Goal: Communication & Community: Answer question/provide support

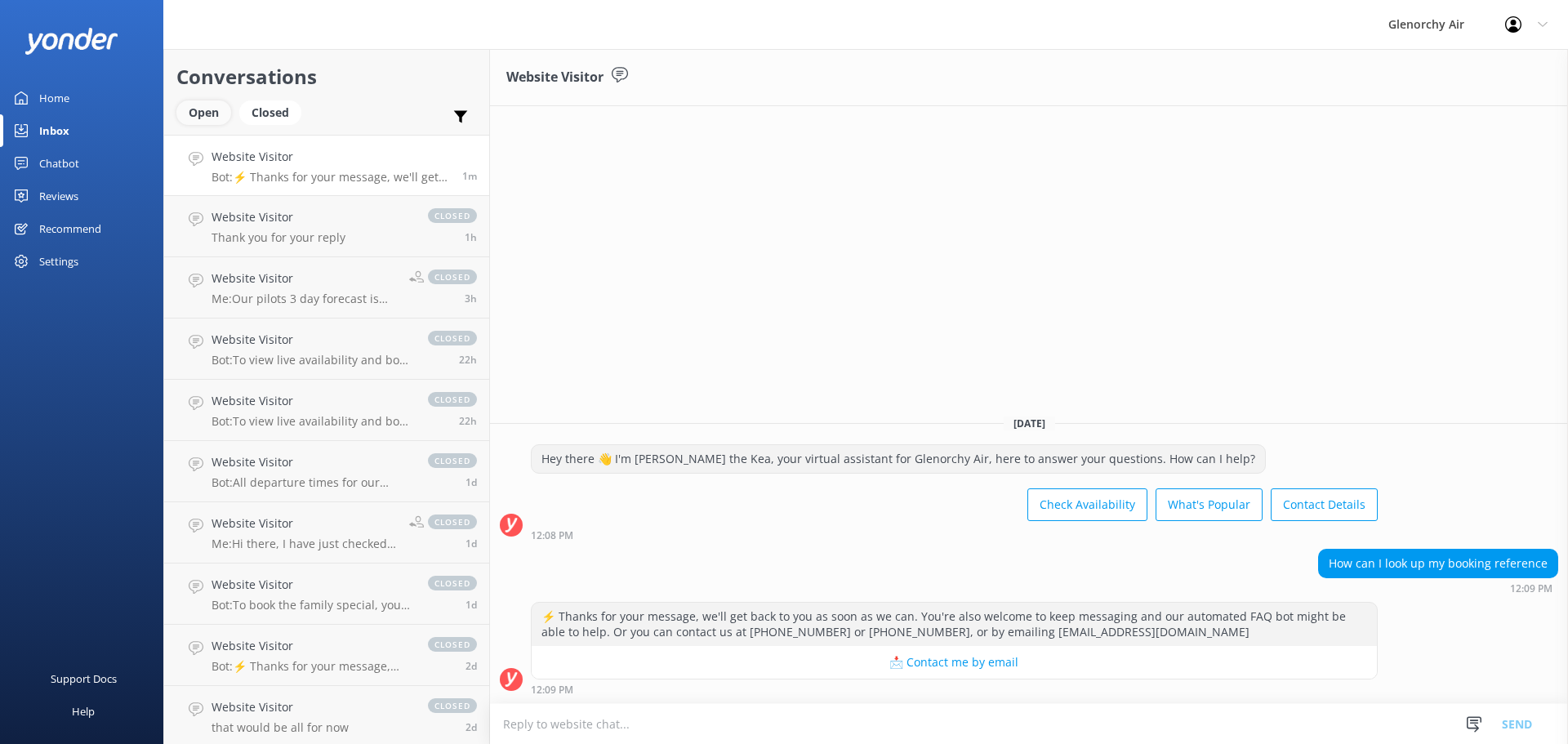
click at [198, 121] on div "Open" at bounding box center [204, 112] width 55 height 25
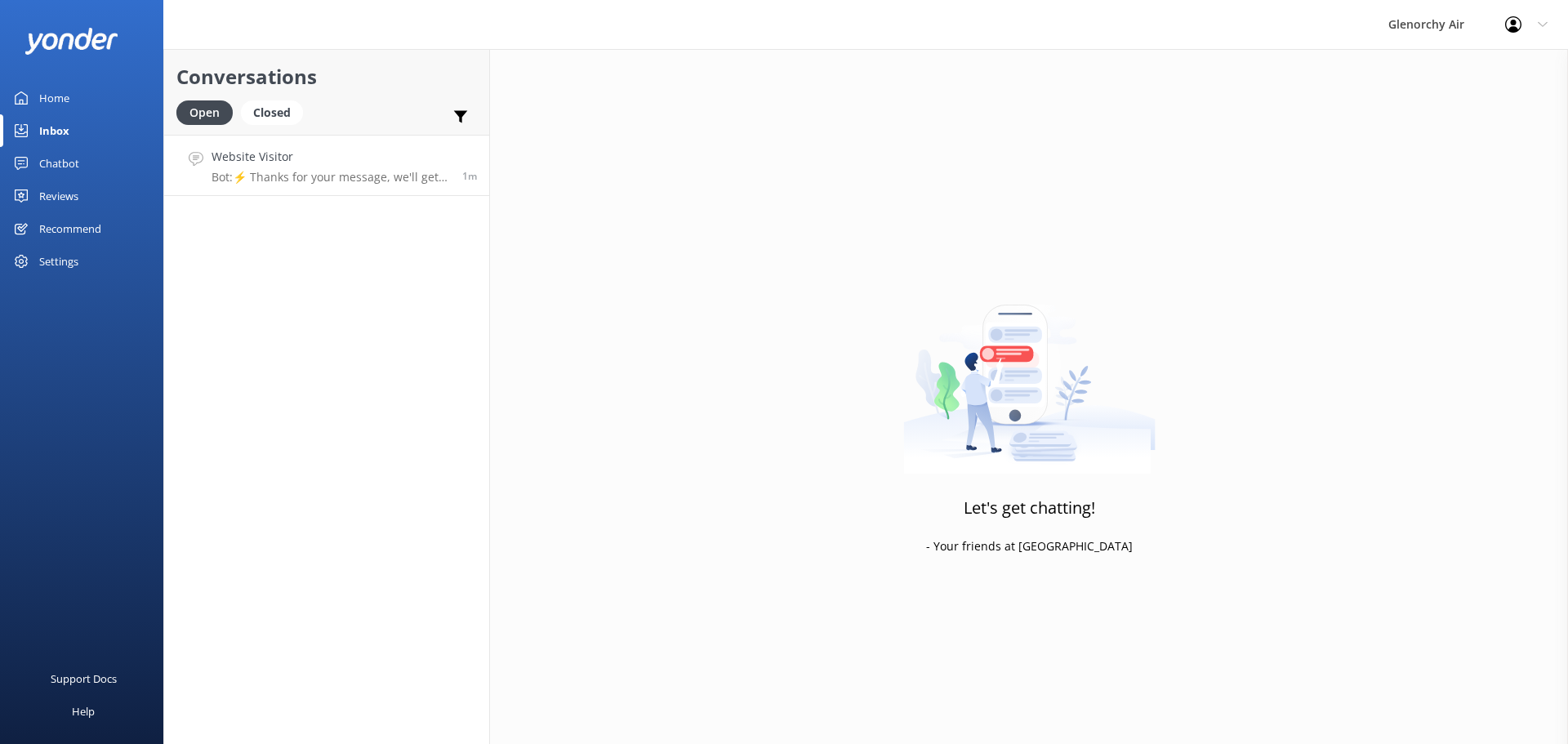
click at [282, 166] on div "Website Visitor Bot: ⚡ Thanks for your message, we'll get back to you as soon a…" at bounding box center [331, 164] width 239 height 35
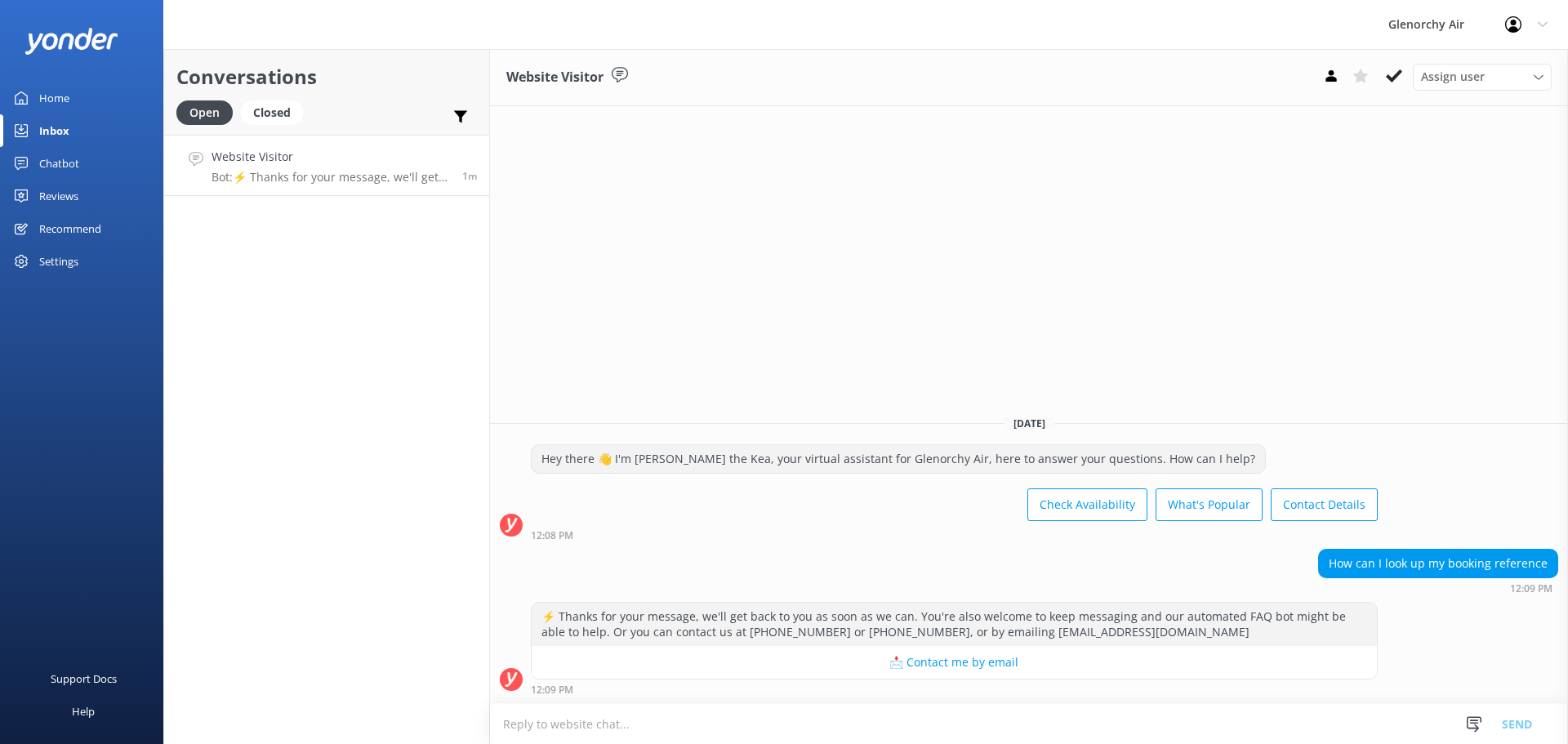
click at [783, 714] on textarea at bounding box center [1029, 724] width 1078 height 40
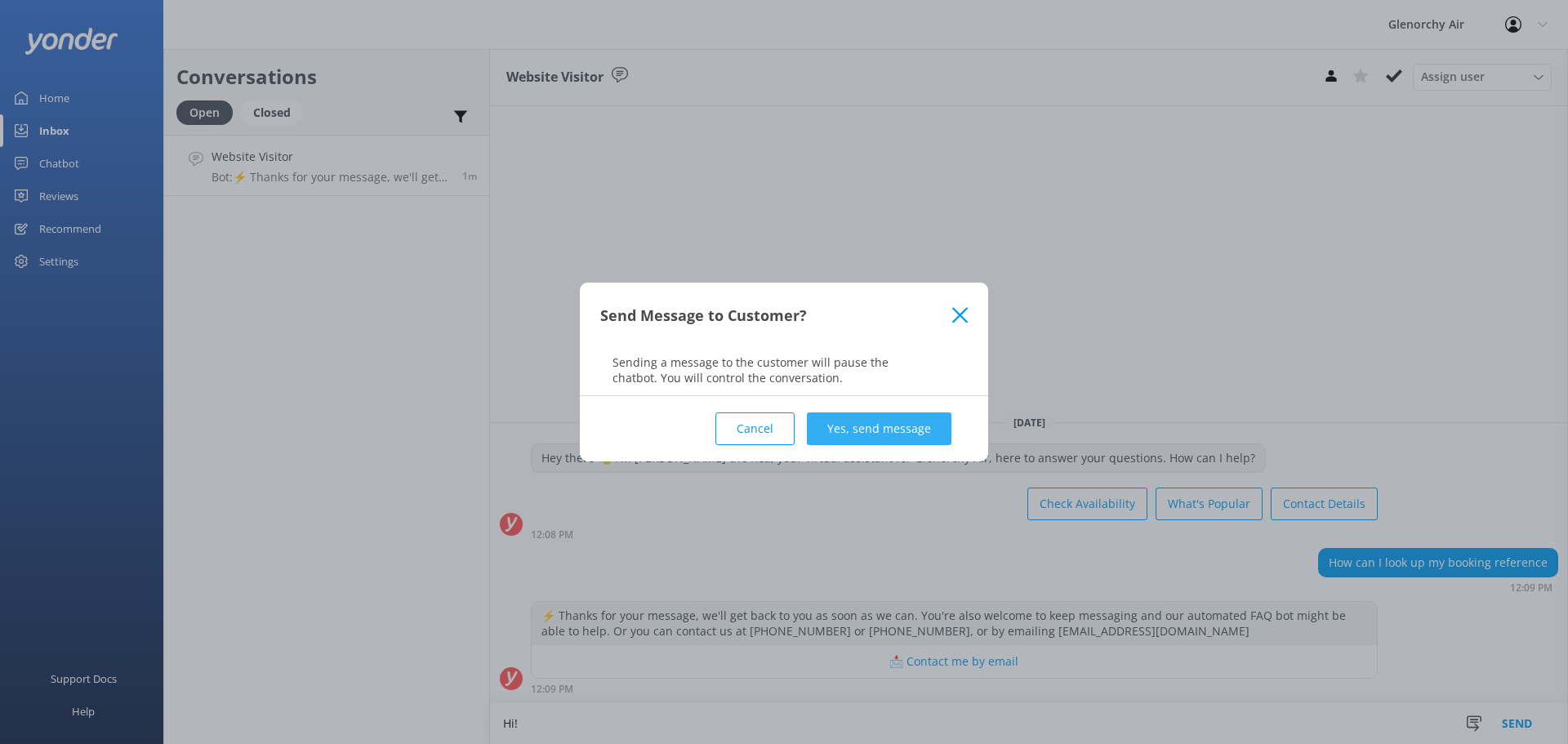
type textarea "Hi!"
click at [907, 416] on button "Yes, send message" at bounding box center [879, 429] width 145 height 32
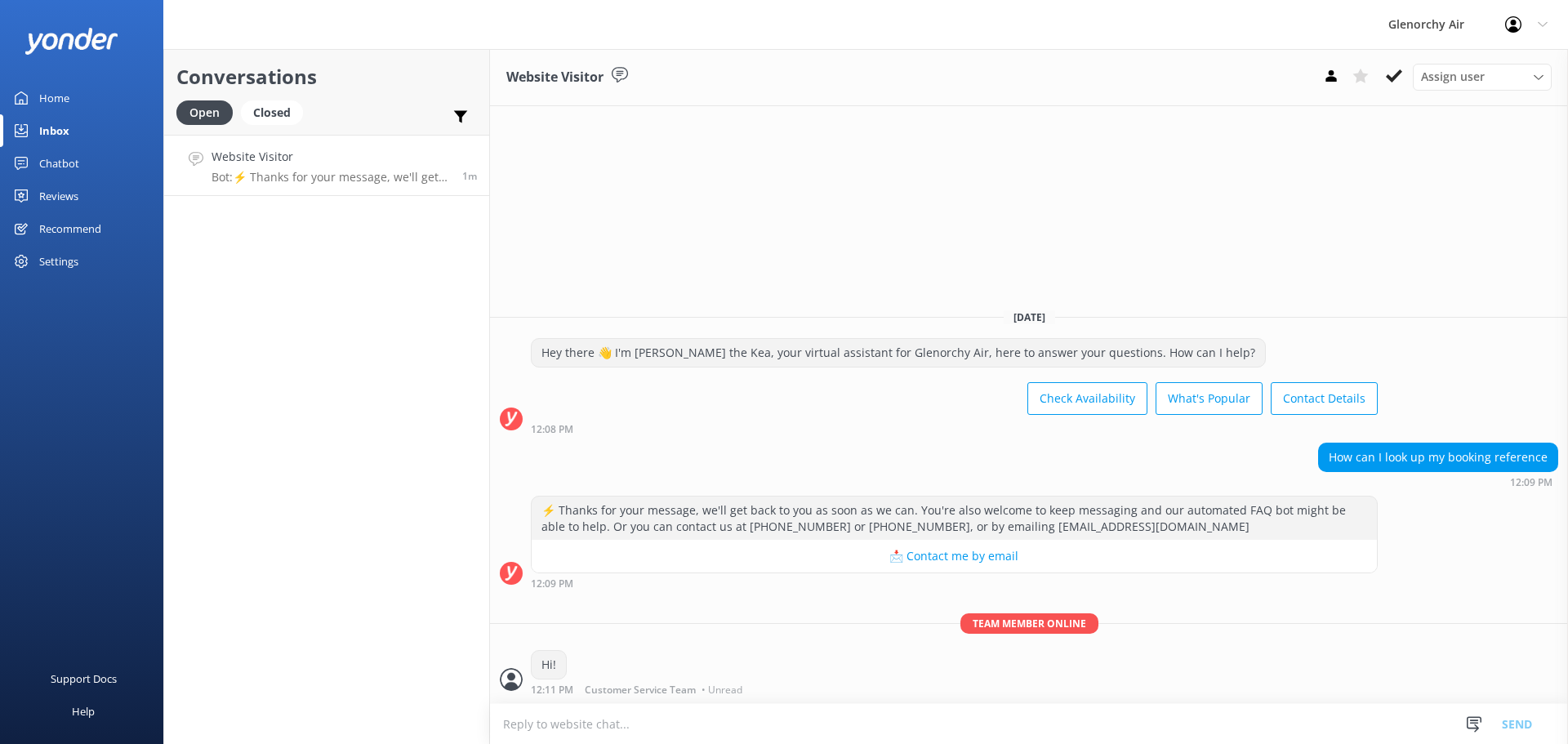
click at [904, 729] on textarea at bounding box center [1029, 724] width 1078 height 40
type textarea "How can we help with your booking?"
